Goal: Task Accomplishment & Management: Use online tool/utility

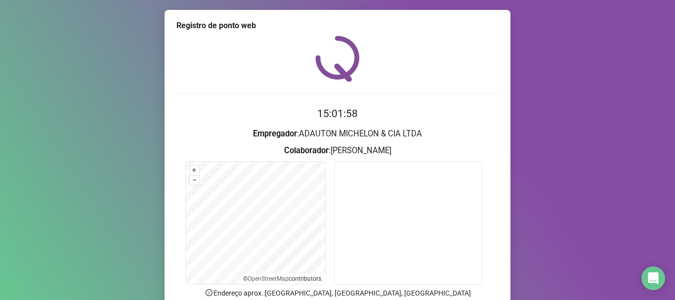
scroll to position [86, 0]
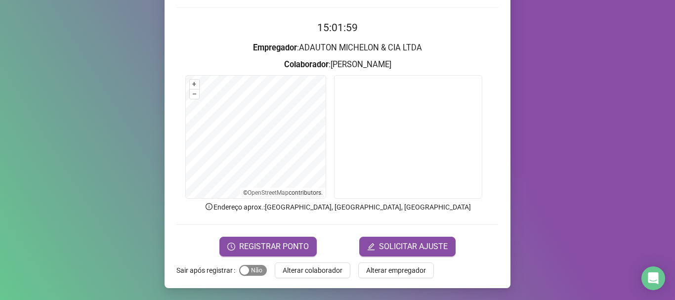
click at [253, 272] on span "Sim Não" at bounding box center [253, 270] width 28 height 11
click at [283, 272] on span "Alterar colaborador" at bounding box center [313, 270] width 60 height 11
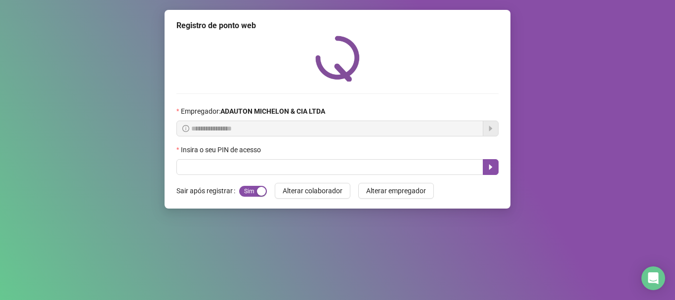
scroll to position [0, 0]
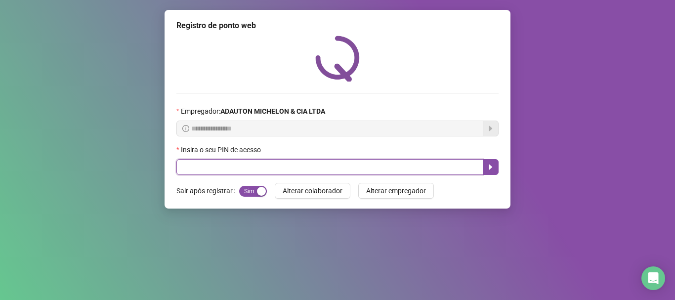
click at [298, 168] on input "text" at bounding box center [329, 167] width 307 height 16
type input "*****"
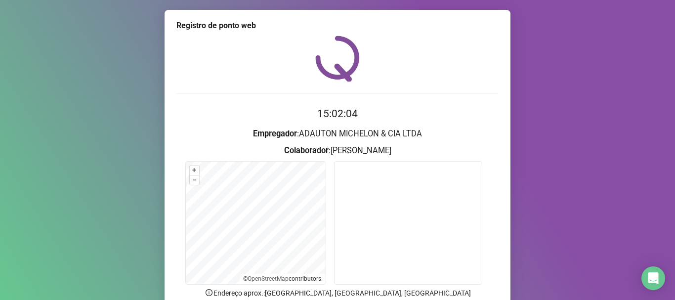
scroll to position [86, 0]
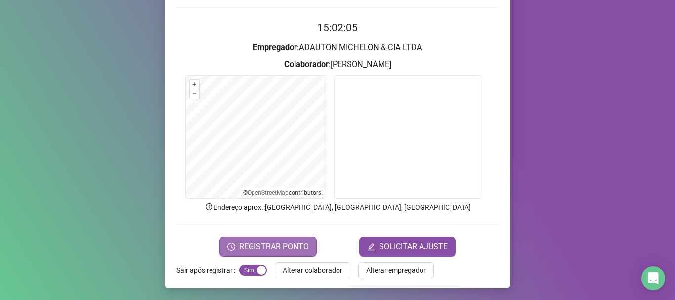
click at [295, 241] on span "REGISTRAR PONTO" at bounding box center [274, 247] width 70 height 12
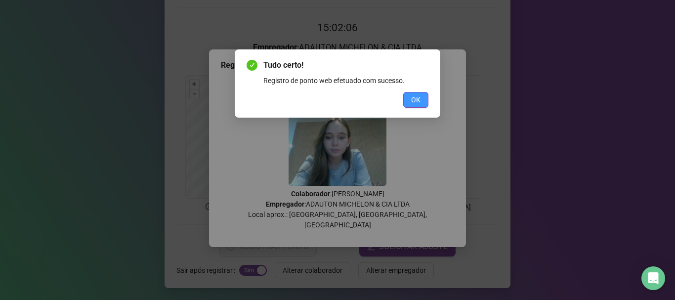
click at [410, 103] on button "OK" at bounding box center [415, 100] width 25 height 16
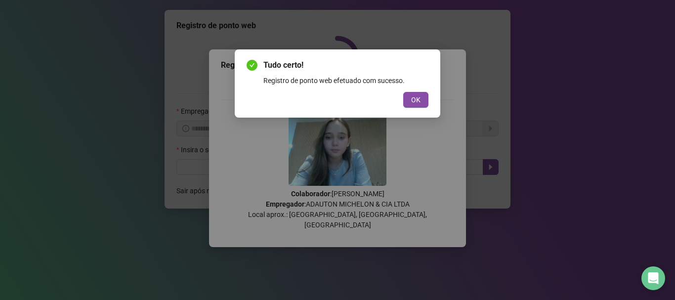
scroll to position [0, 0]
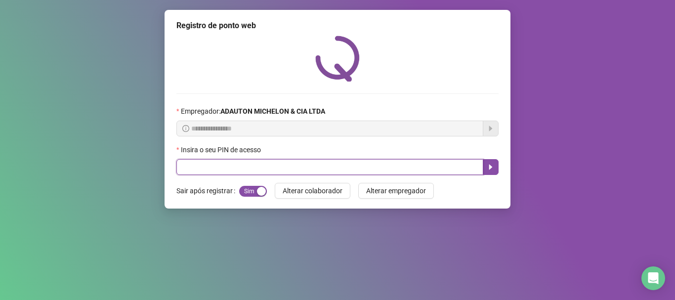
drag, startPoint x: 183, startPoint y: 163, endPoint x: 192, endPoint y: 137, distance: 27.0
click at [187, 142] on form "**********" at bounding box center [337, 140] width 322 height 69
type input "*****"
click at [494, 166] on icon "caret-right" at bounding box center [491, 167] width 8 height 8
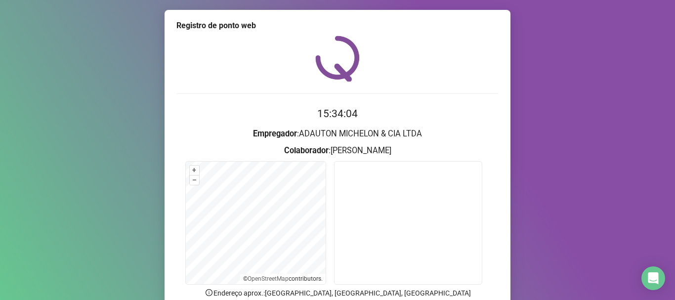
scroll to position [86, 0]
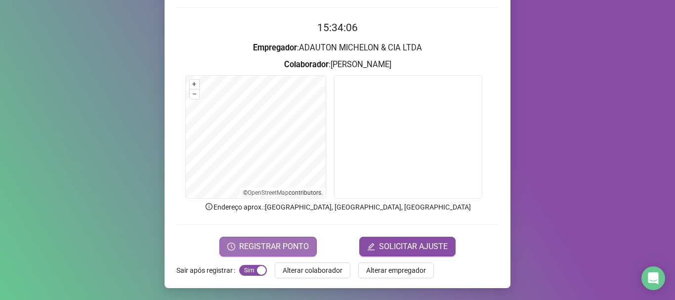
click at [283, 250] on span "REGISTRAR PONTO" at bounding box center [274, 247] width 70 height 12
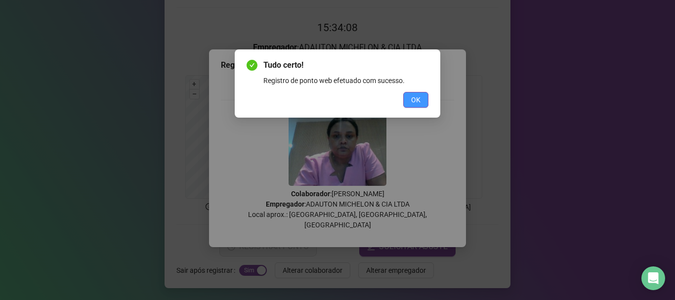
click at [421, 101] on button "OK" at bounding box center [415, 100] width 25 height 16
